Goal: Information Seeking & Learning: Find specific fact

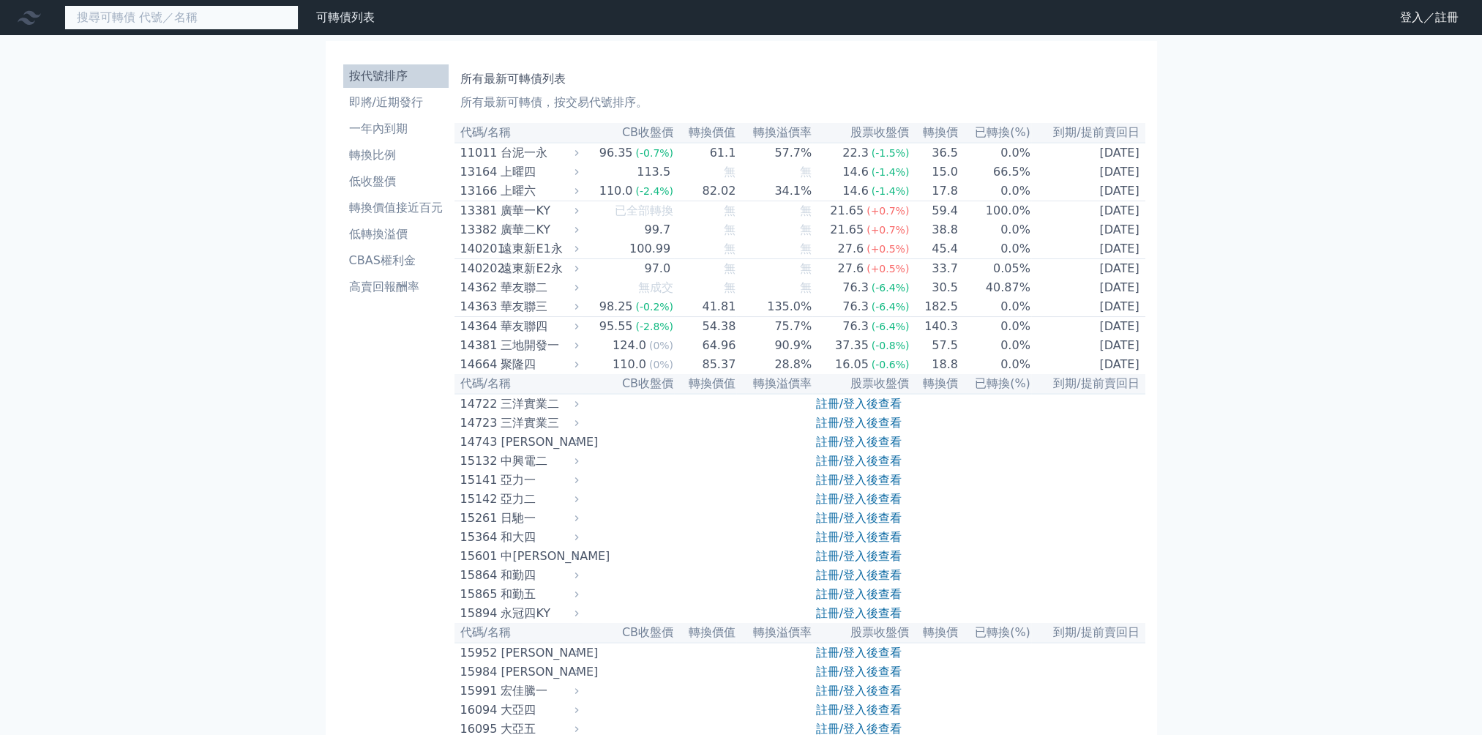
click at [138, 17] on input at bounding box center [181, 17] width 234 height 25
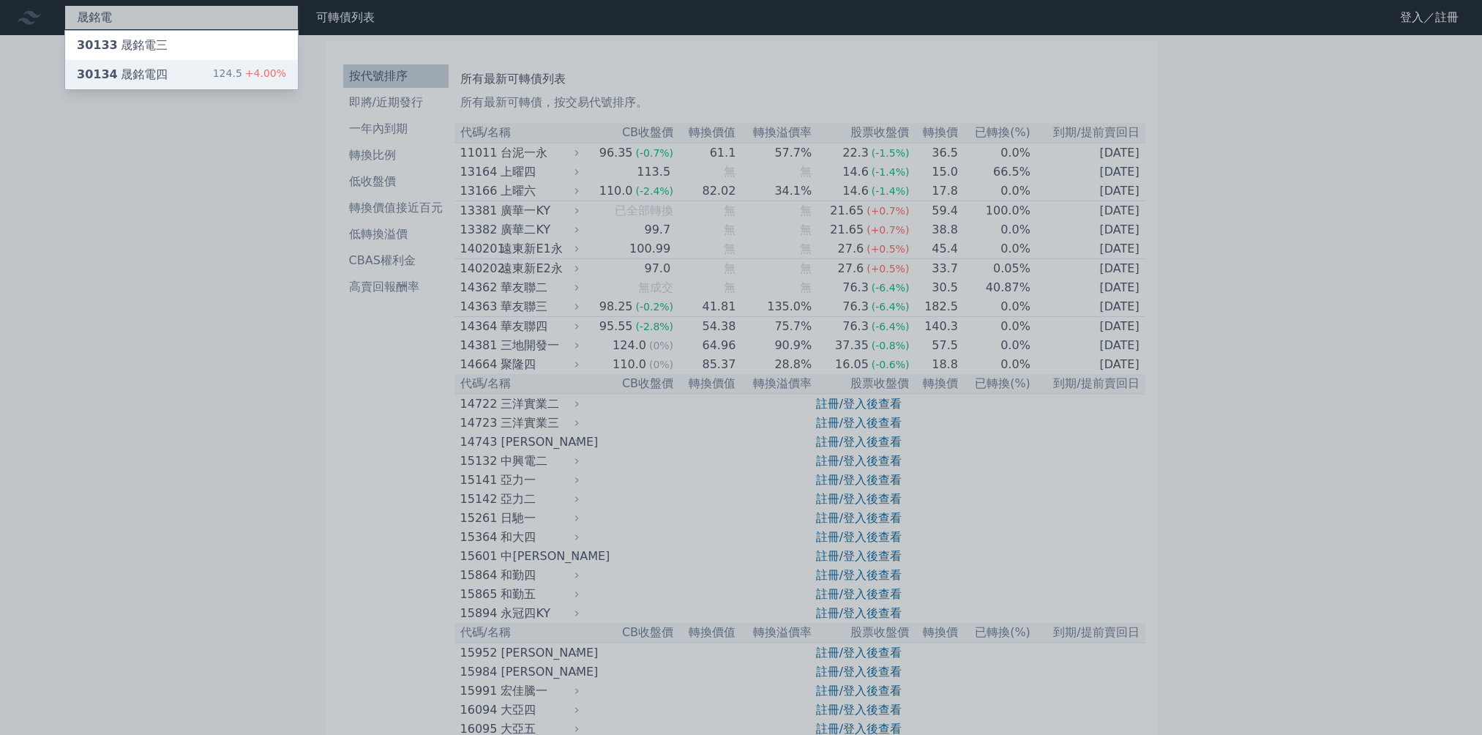
type input "晟銘電"
click at [142, 70] on div "30134 晟銘電四" at bounding box center [122, 75] width 91 height 18
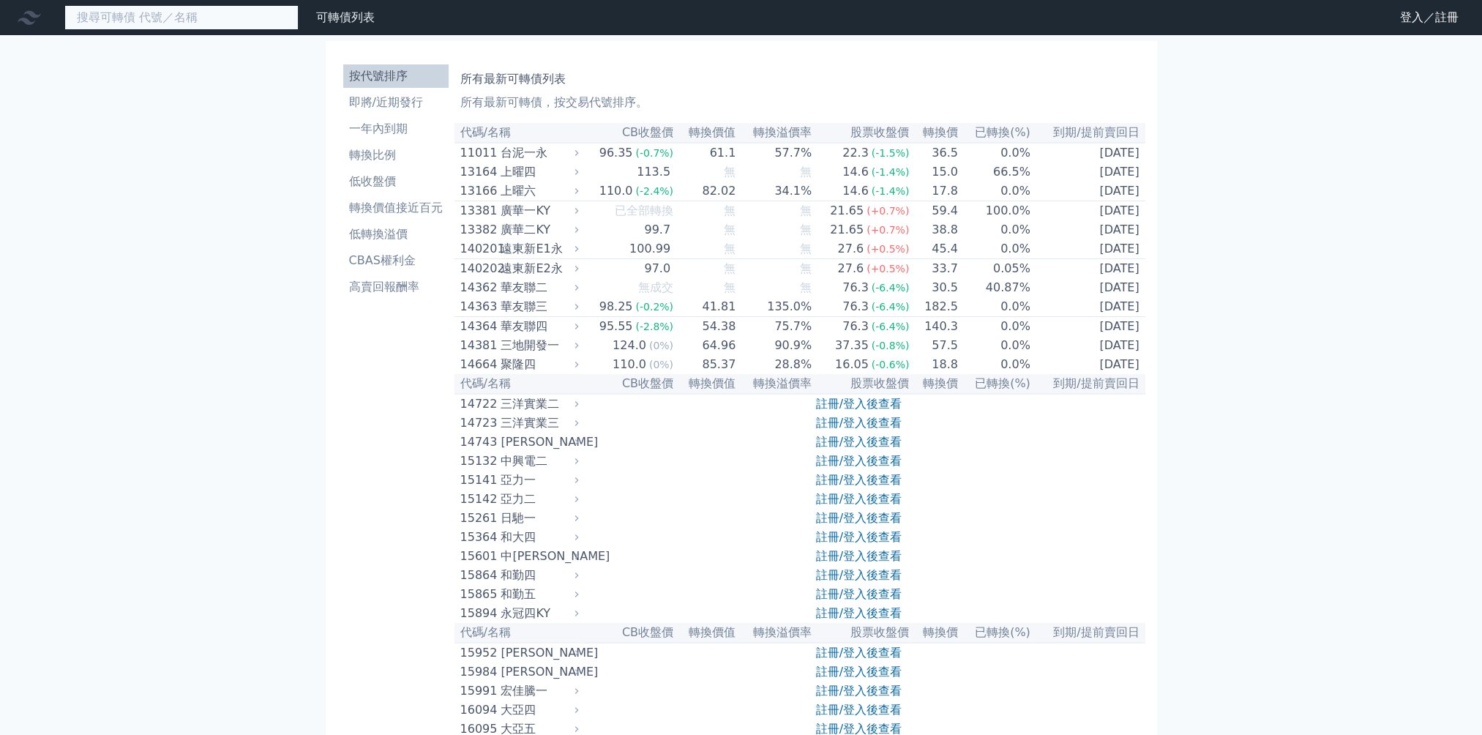
click at [200, 18] on input at bounding box center [181, 17] width 234 height 25
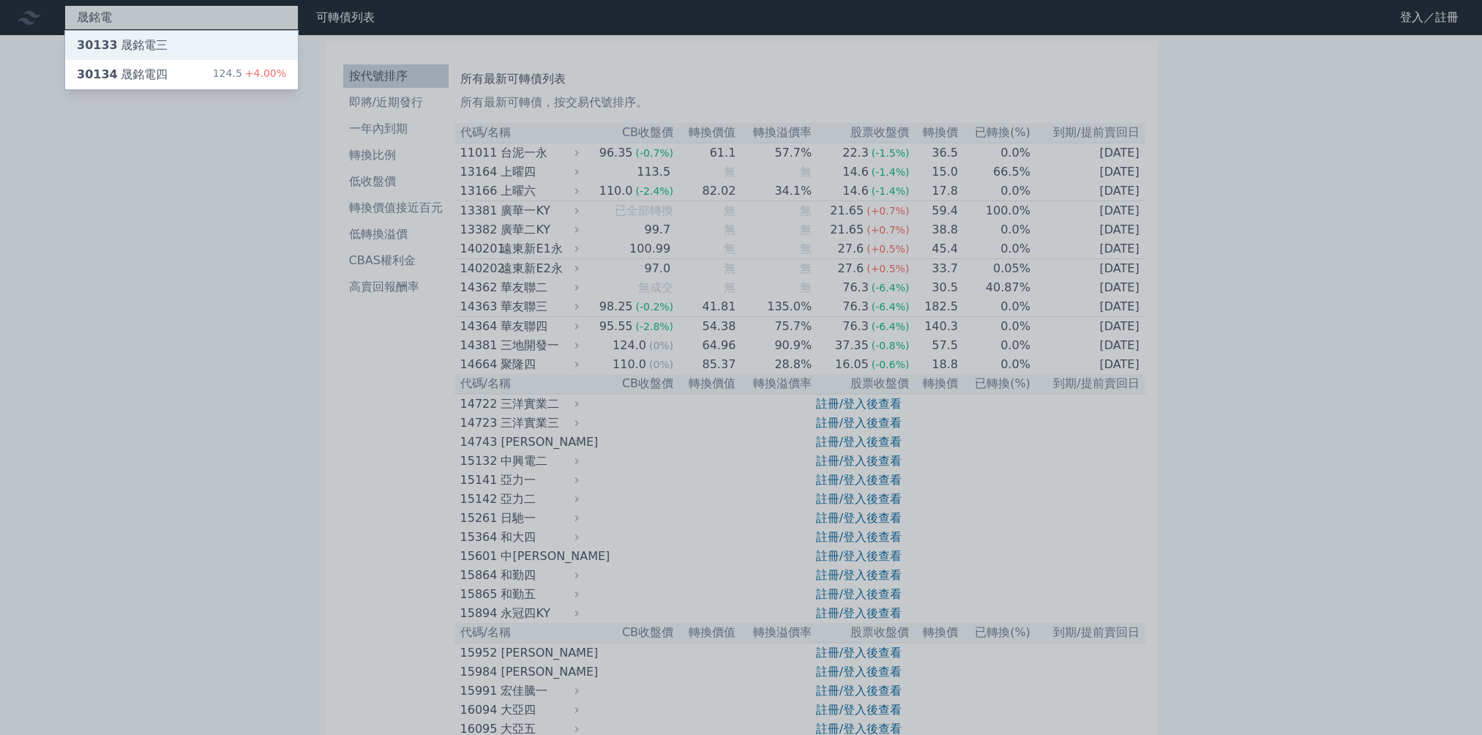
type input "晟銘電"
click at [153, 41] on div "30133 晟銘電三" at bounding box center [122, 46] width 91 height 18
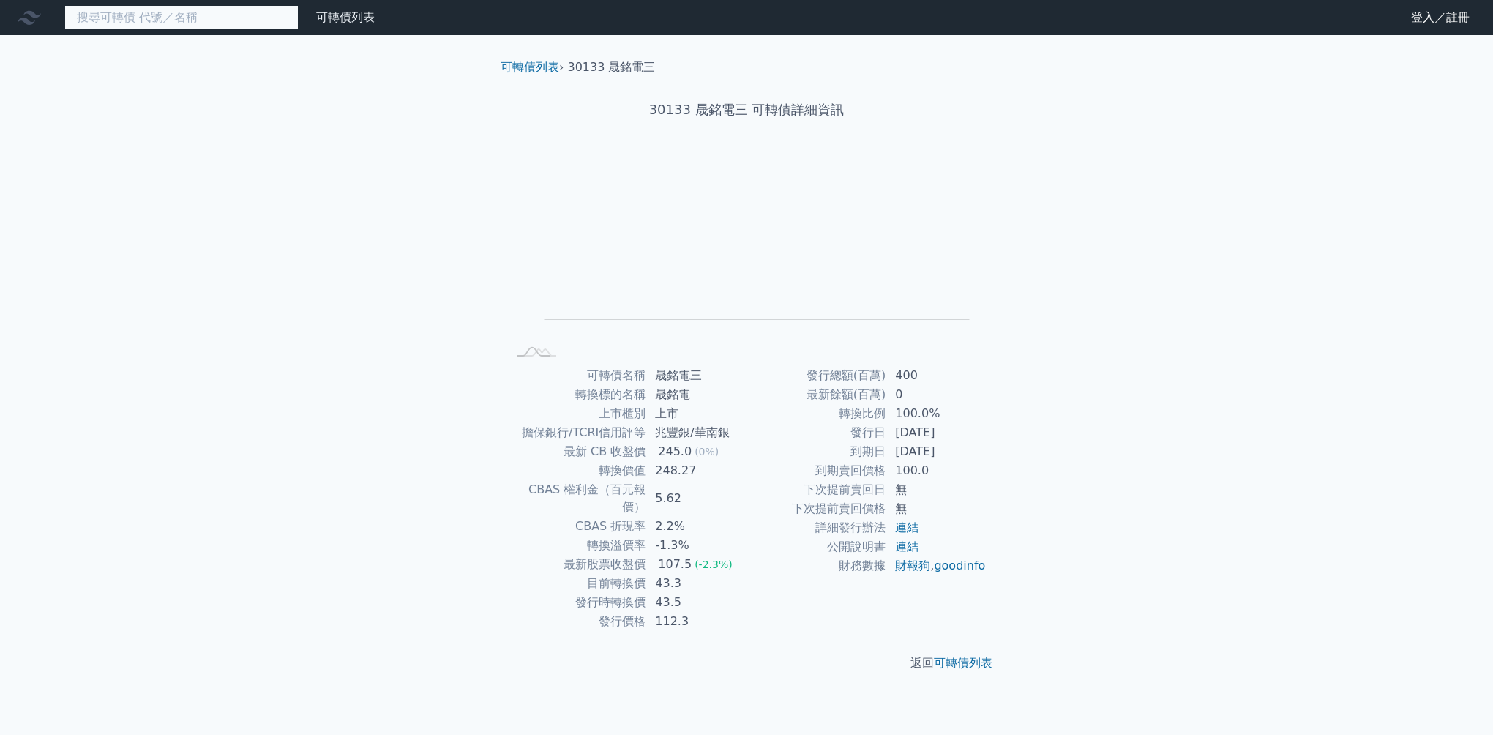
click at [177, 20] on input at bounding box center [181, 17] width 234 height 25
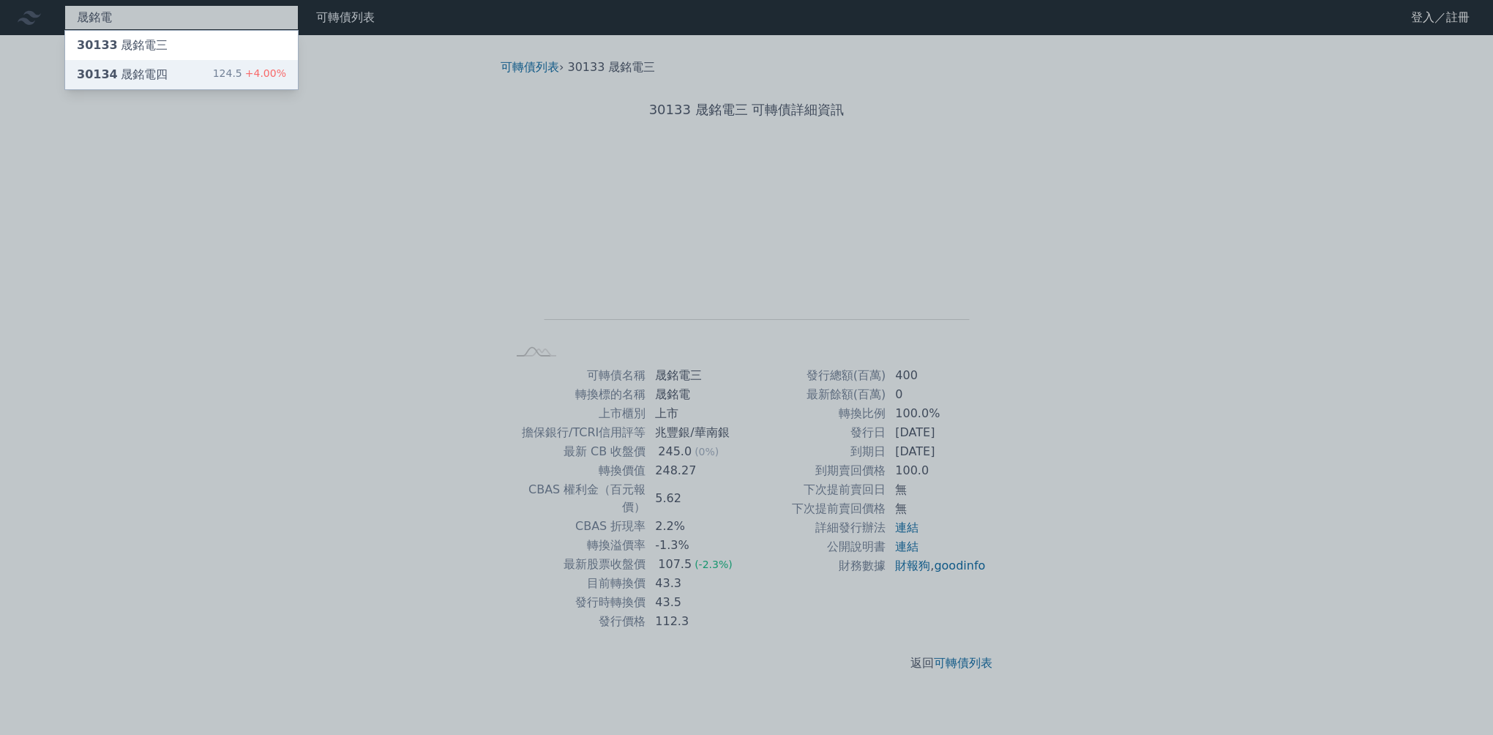
type input "晟銘電"
click at [155, 73] on div "30134 晟銘電四" at bounding box center [122, 75] width 91 height 18
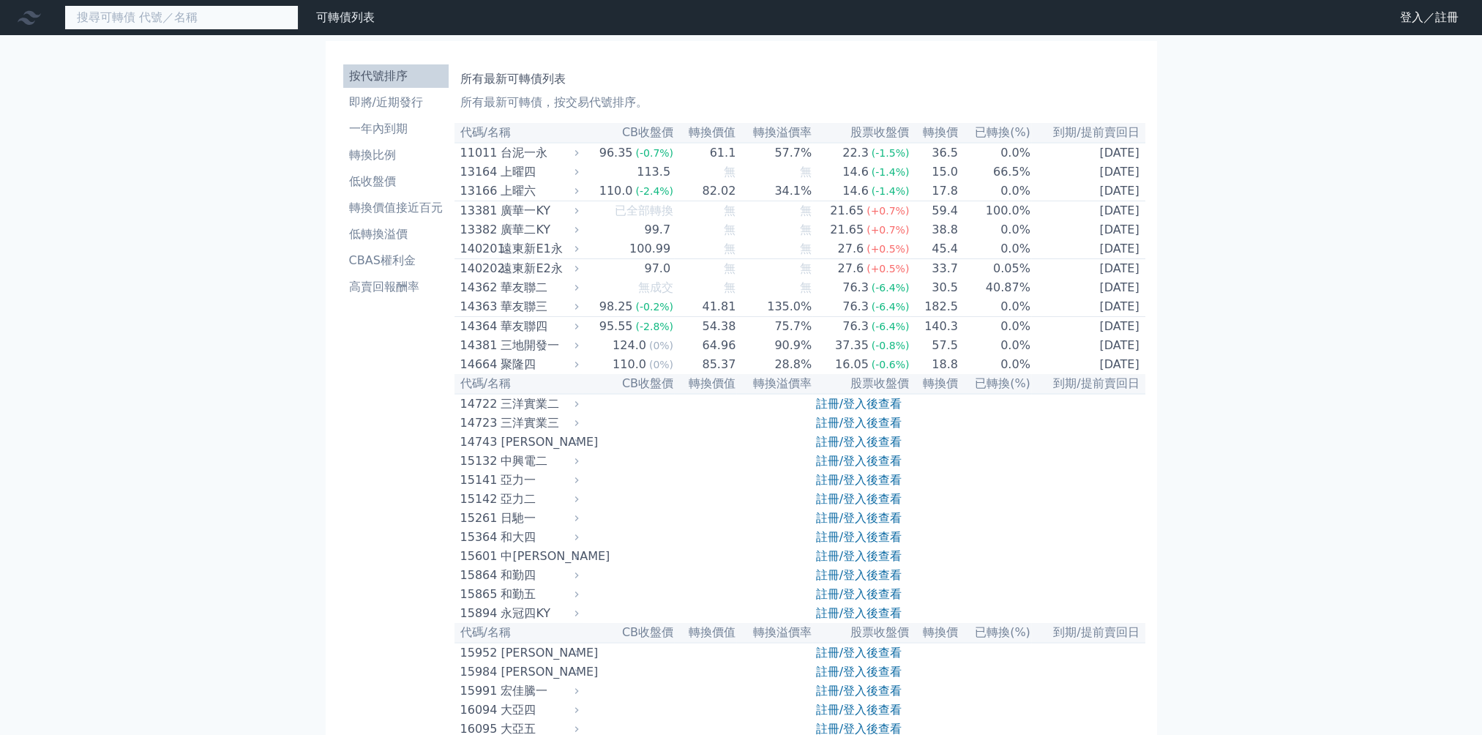
click at [196, 16] on input at bounding box center [181, 17] width 234 height 25
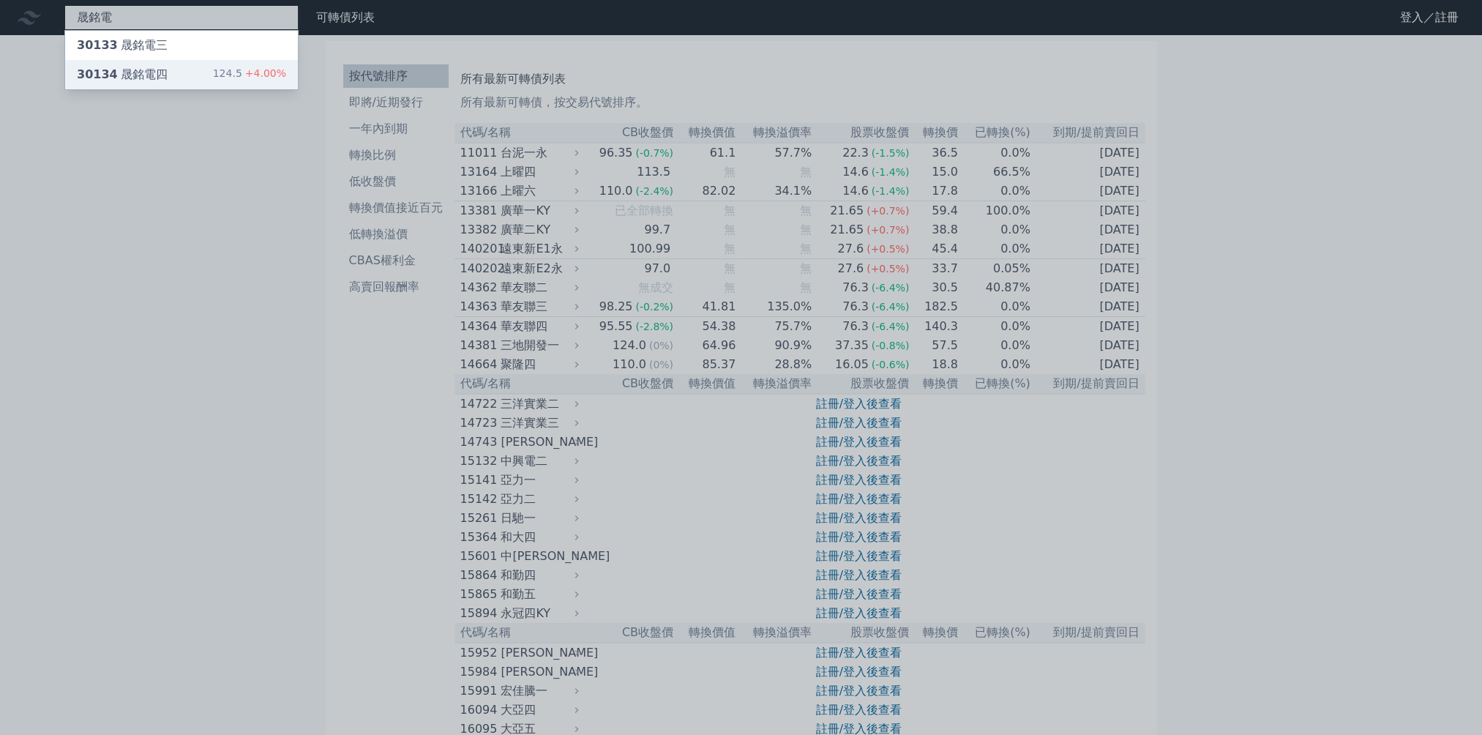
type input "晟銘電"
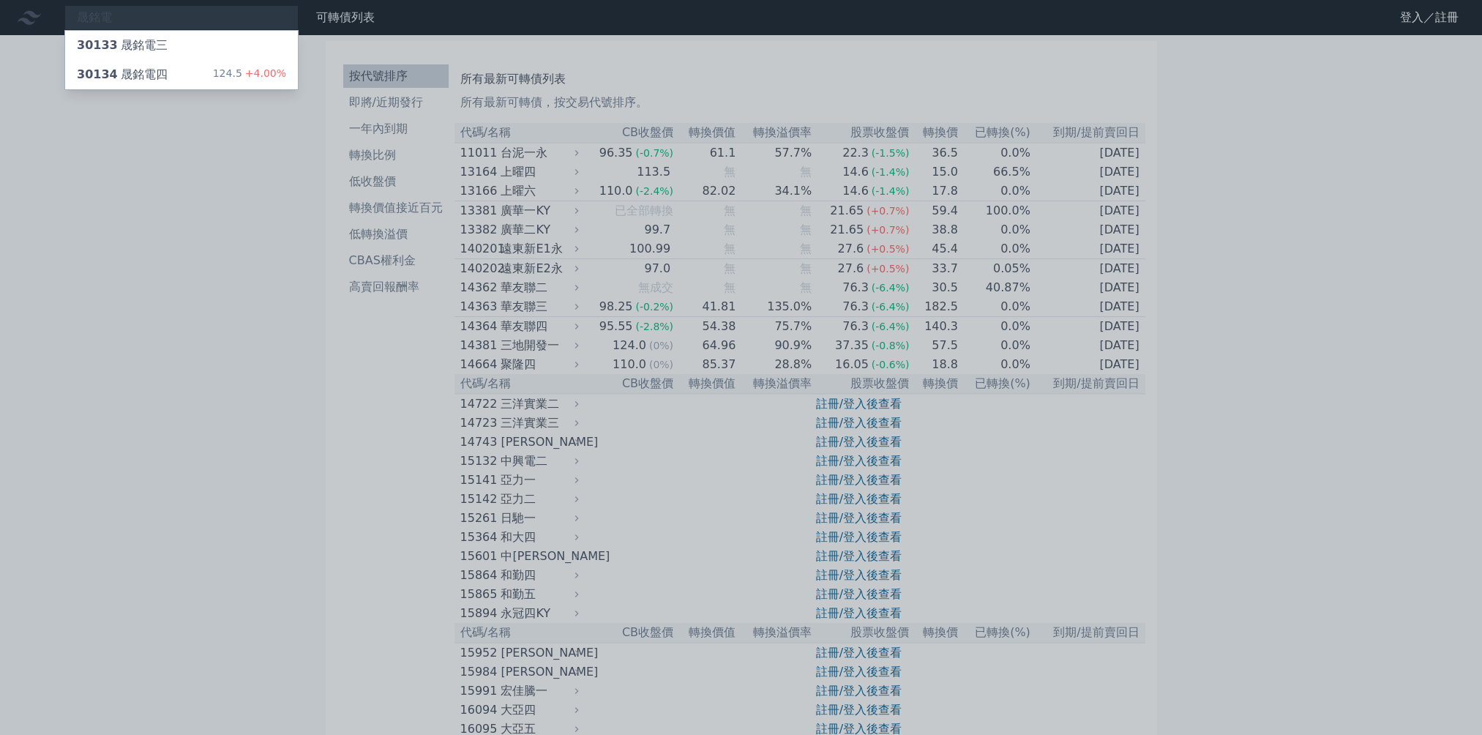
click at [146, 72] on div "30134 晟銘電四" at bounding box center [122, 75] width 91 height 18
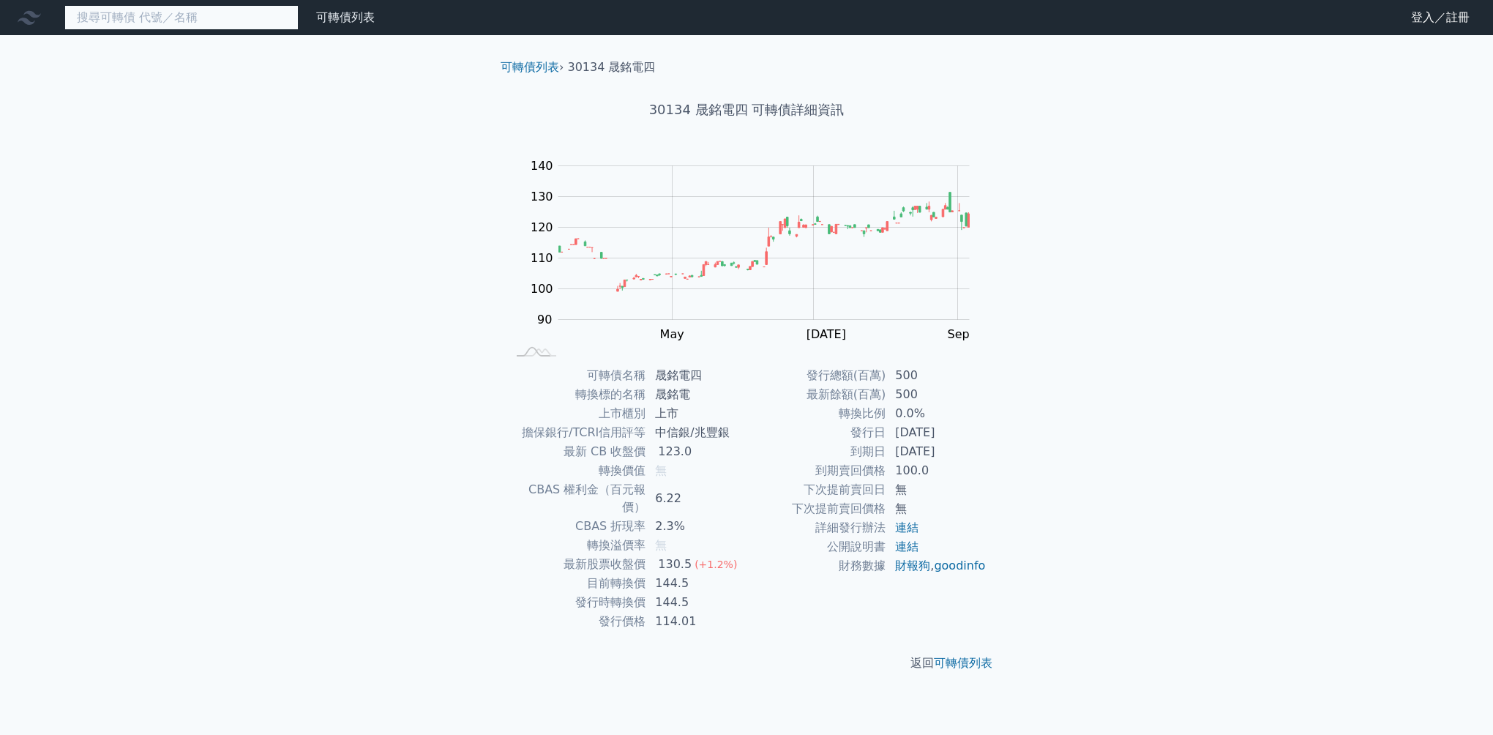
click at [168, 25] on input at bounding box center [181, 17] width 234 height 25
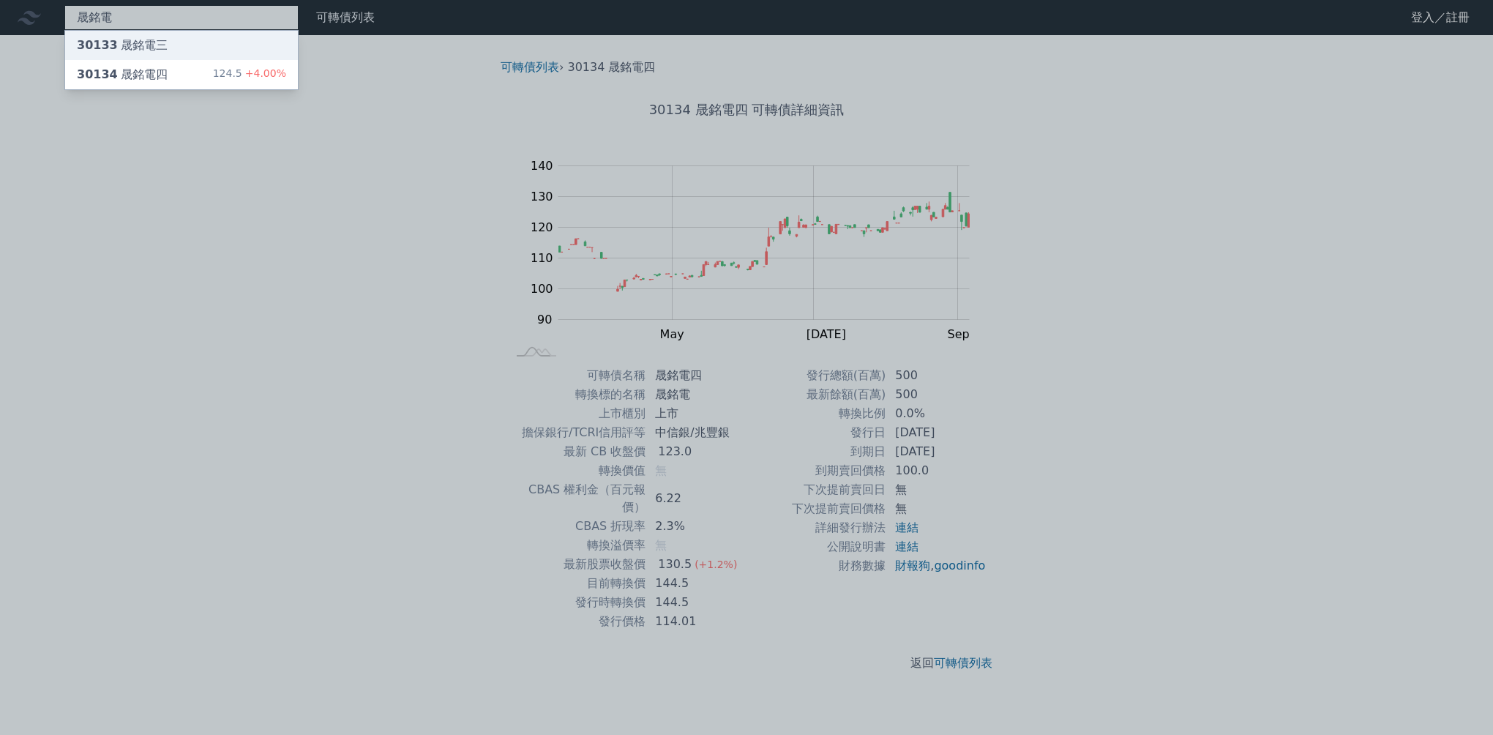
type input "晟銘電"
click at [146, 41] on div "晟銘電 30133 晟銘電三 30134 晟銘電四 124.5 +4.00% 可轉債列表 財務數據 可轉債列表 財務數據 登入／註冊 登入／註冊 可轉債列表 …" at bounding box center [746, 367] width 1493 height 735
click at [103, 37] on div "30133 晟銘電三" at bounding box center [122, 46] width 91 height 18
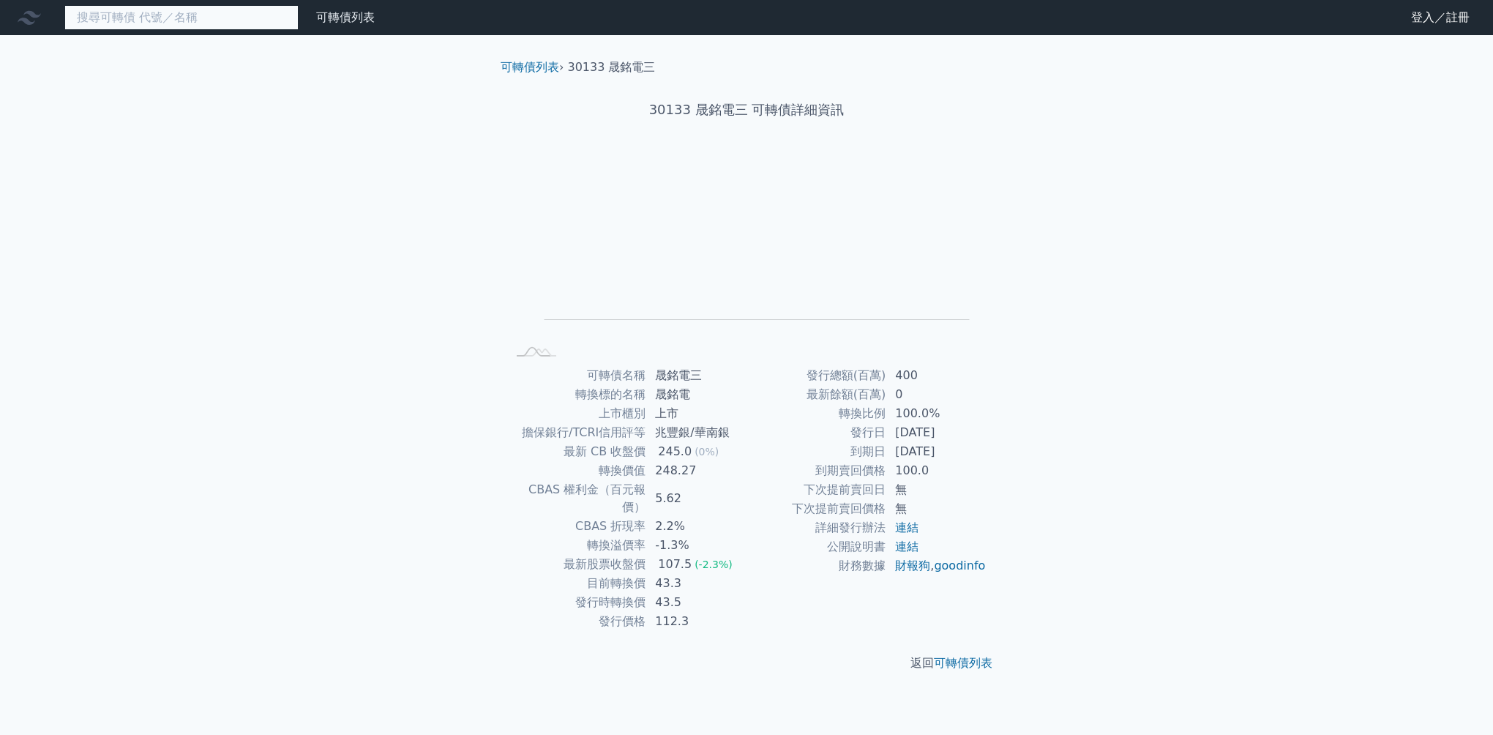
click at [205, 14] on input at bounding box center [181, 17] width 234 height 25
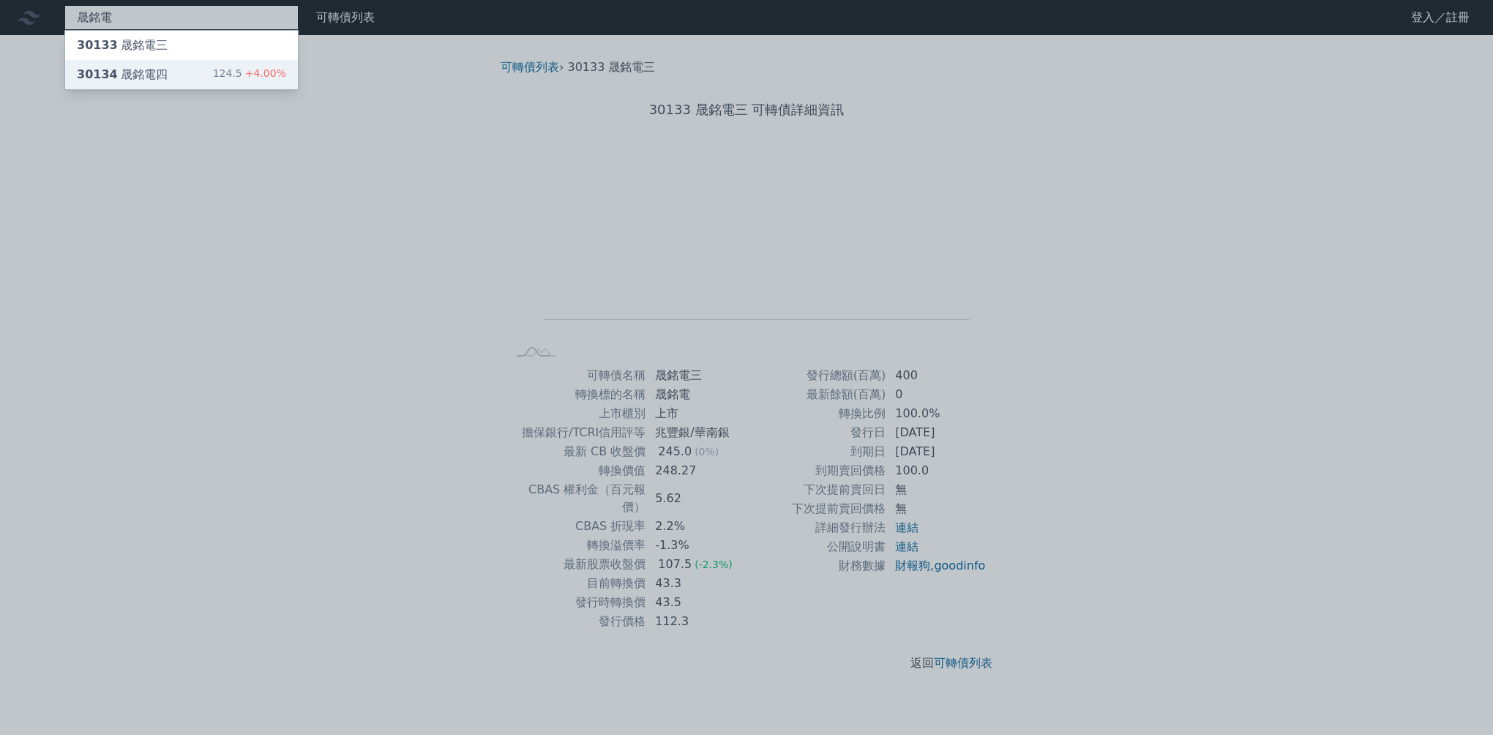
type input "晟銘電"
click at [135, 73] on div "30134 晟銘電四" at bounding box center [122, 75] width 91 height 18
